Goal: Check status: Check status

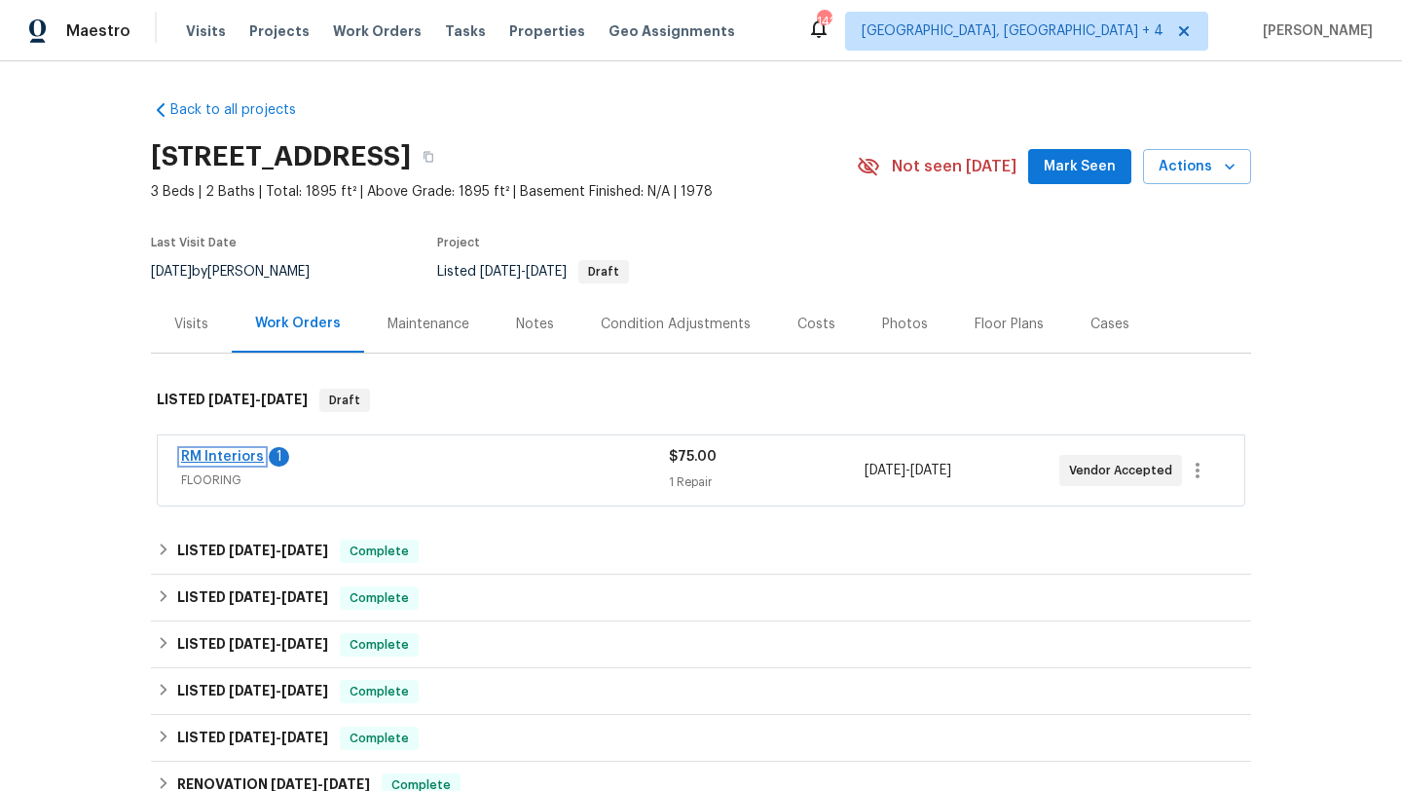
click at [236, 457] on link "RM Interiors" at bounding box center [222, 457] width 83 height 14
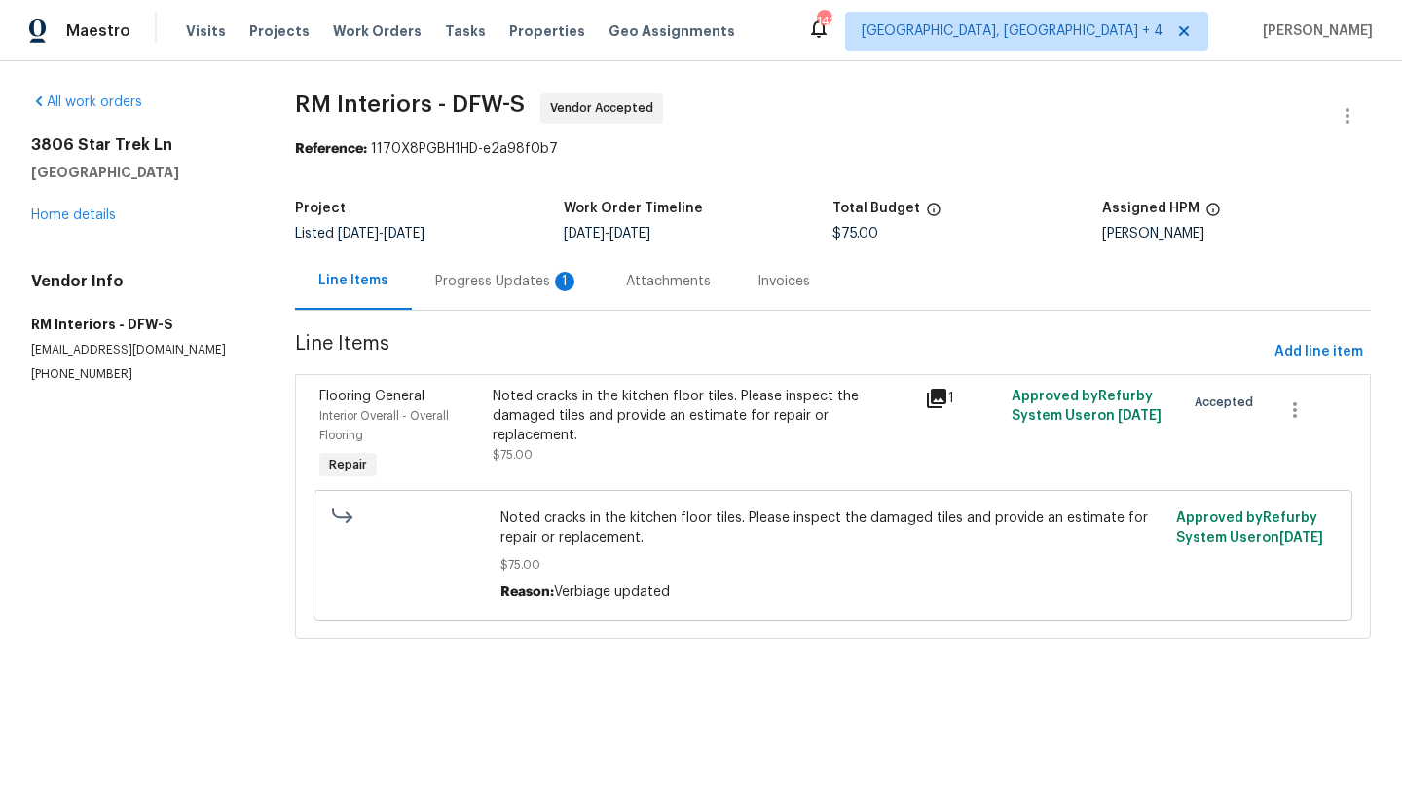
click at [935, 395] on icon at bounding box center [936, 397] width 19 height 19
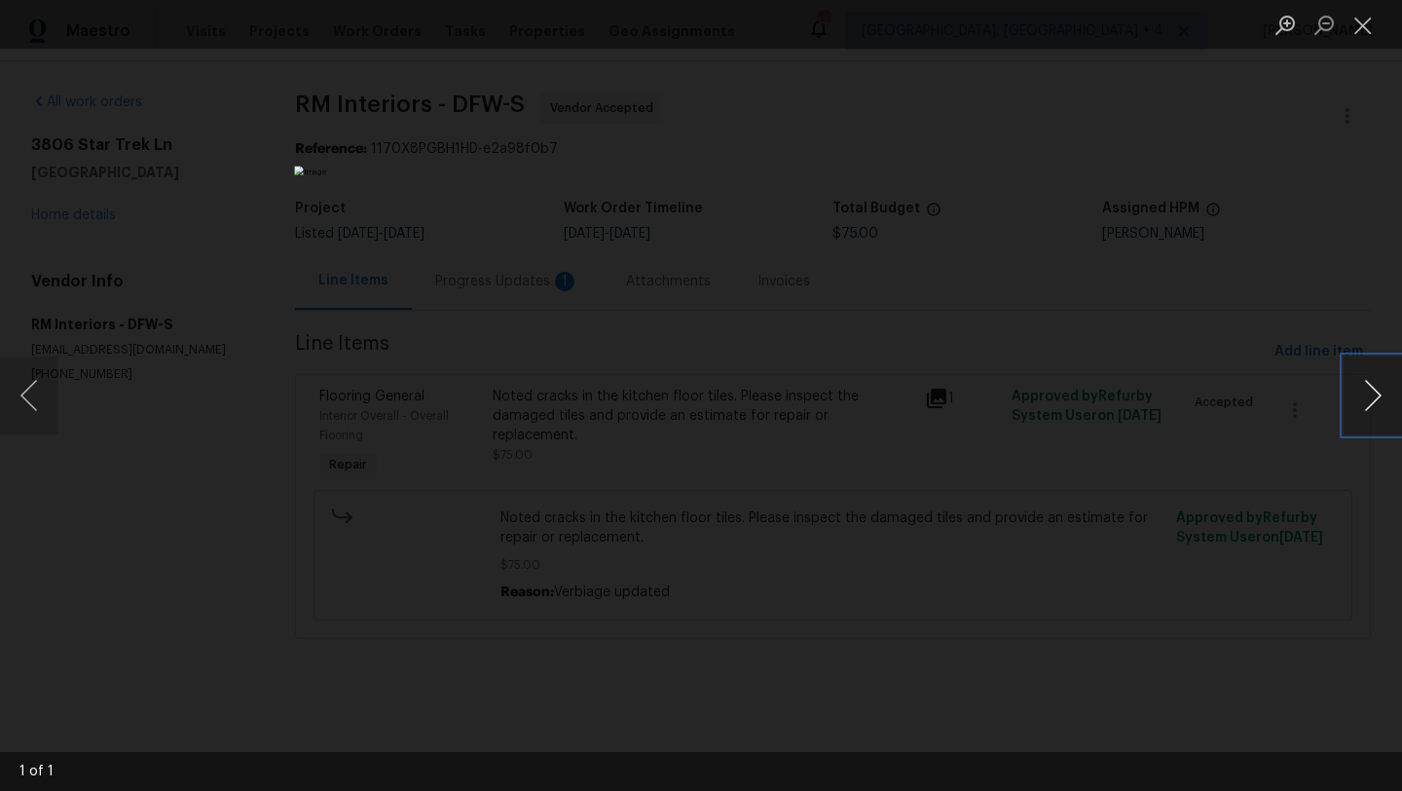
click at [1377, 423] on button "Next image" at bounding box center [1373, 395] width 58 height 78
click at [1377, 417] on button "Next image" at bounding box center [1373, 395] width 58 height 78
click at [1366, 31] on button "Close lightbox" at bounding box center [1363, 25] width 39 height 34
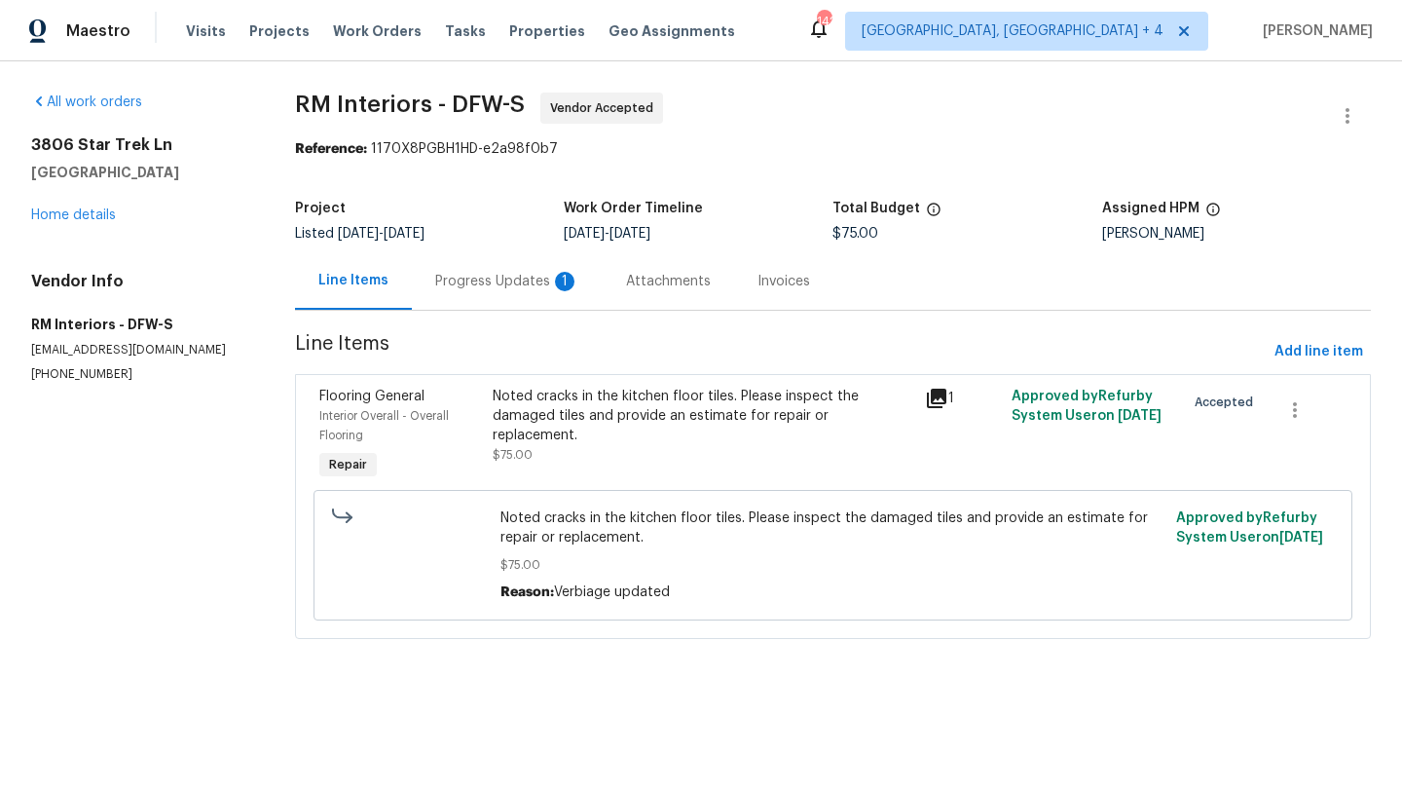
click at [492, 283] on div "Progress Updates 1" at bounding box center [507, 281] width 144 height 19
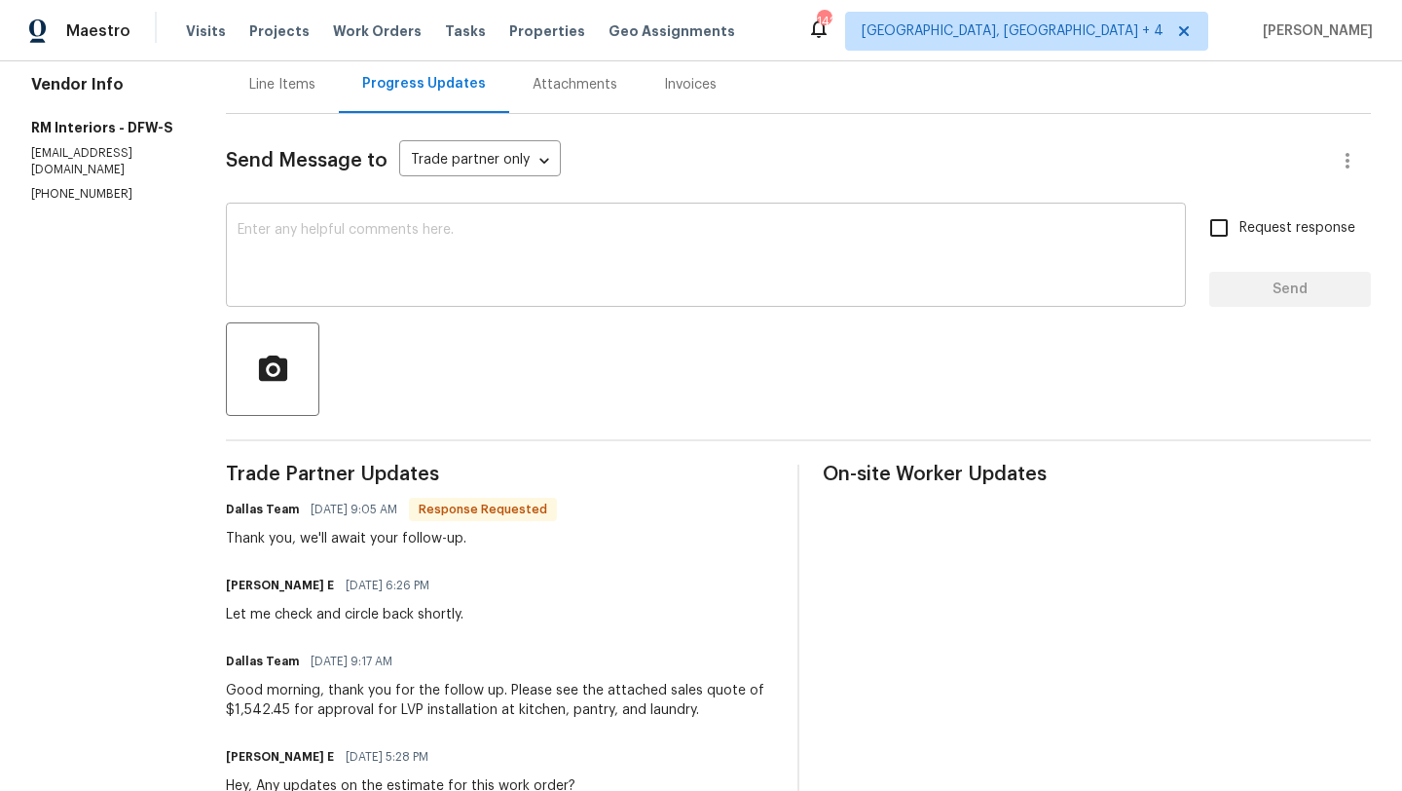
scroll to position [200, 0]
